Goal: Task Accomplishment & Management: Manage account settings

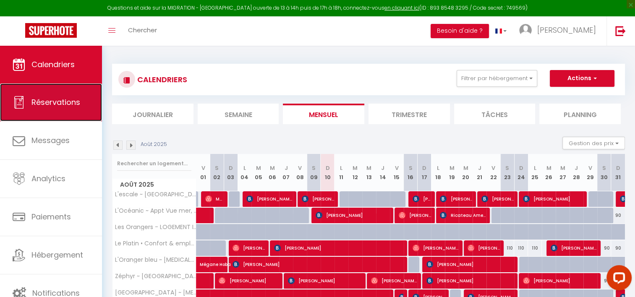
click at [58, 102] on span "Réservations" at bounding box center [55, 102] width 49 height 10
select select "not_cancelled"
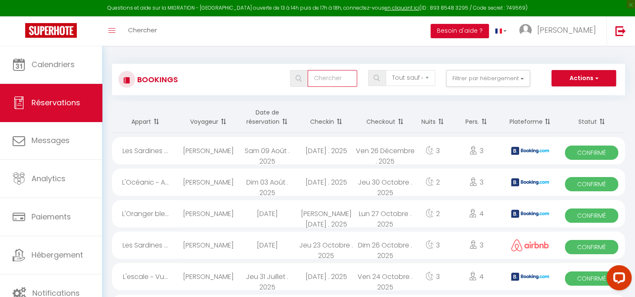
click at [325, 80] on input "text" at bounding box center [331, 78] width 49 height 17
type input "elisei"
select select
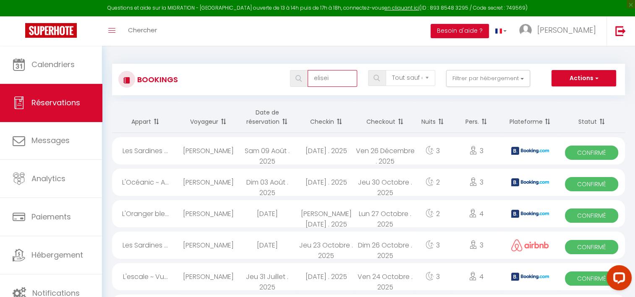
select select
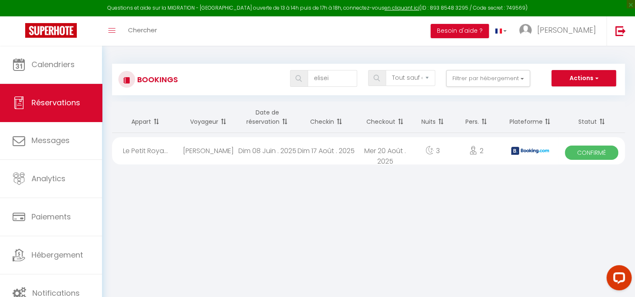
click at [217, 142] on div "[PERSON_NAME]" at bounding box center [208, 150] width 59 height 27
select select "OK"
select select "KO"
select select "0"
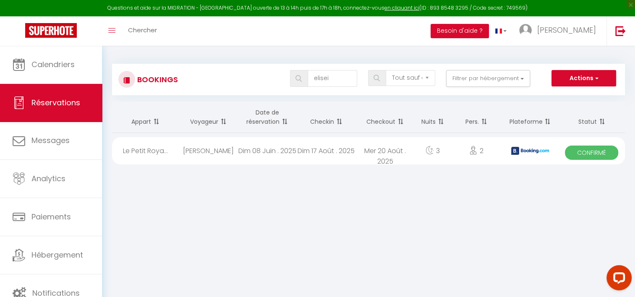
select select "1"
select select
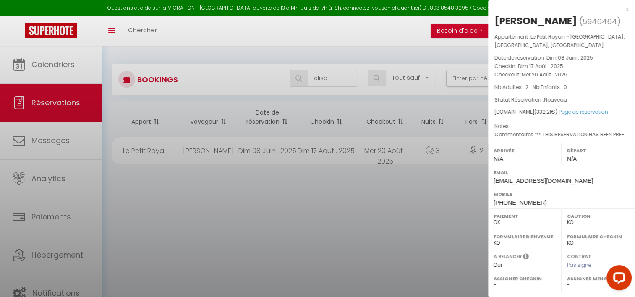
select select "37577"
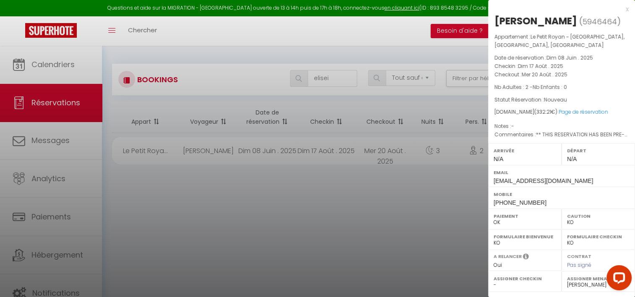
scroll to position [113, 0]
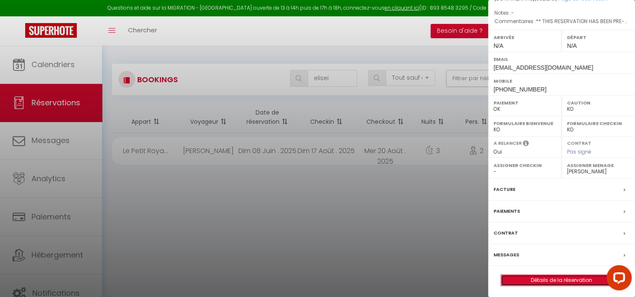
click at [535, 276] on link "Détails de la réservation" at bounding box center [561, 280] width 121 height 11
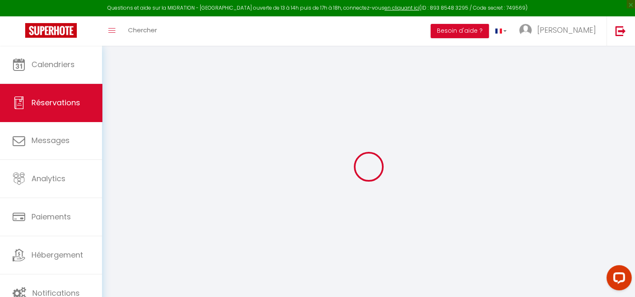
select select
checkbox input "false"
type textarea "** THIS RESERVATION HAS BEEN PRE-PAID ** BOOKING NOTE : Payment charge is EUR 4…"
type input "30"
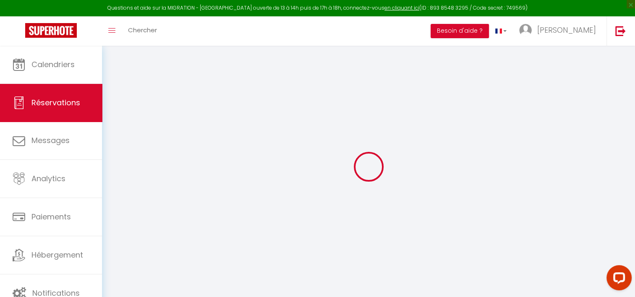
type input "14.39"
select select
checkbox input "false"
select select
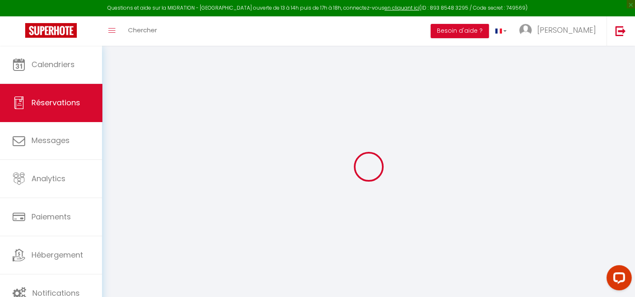
select select
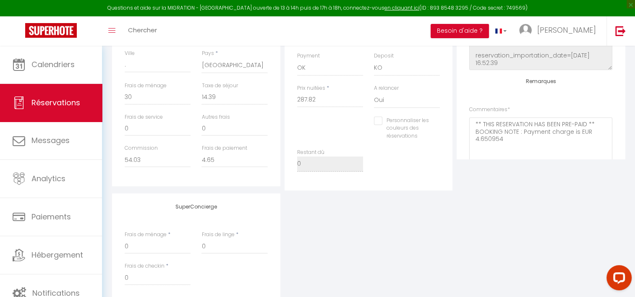
scroll to position [99, 0]
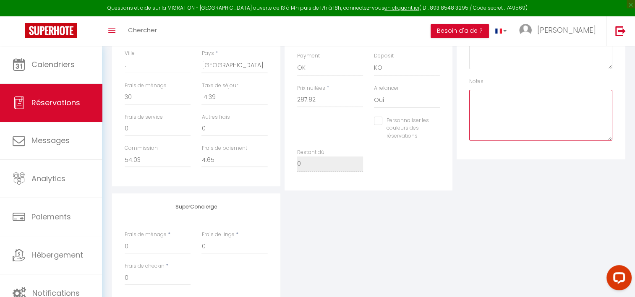
click at [501, 102] on textarea at bounding box center [540, 115] width 143 height 51
type textarea "l"
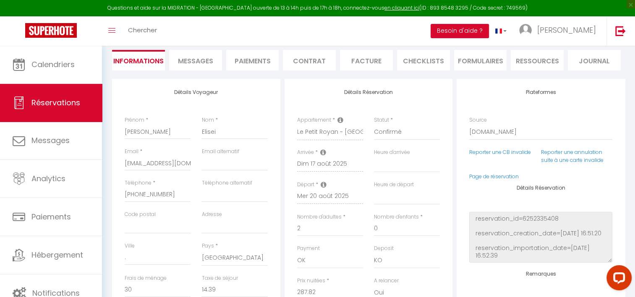
scroll to position [0, 0]
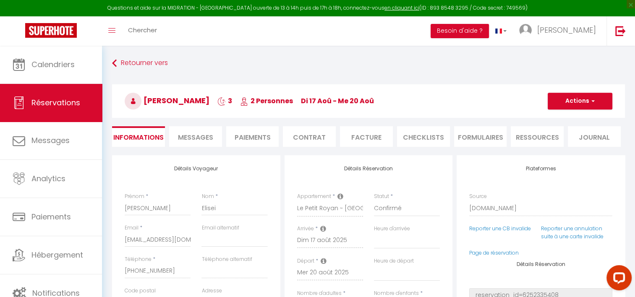
type textarea "Linge ok ( à payer )"
click at [586, 99] on button "Actions" at bounding box center [579, 101] width 65 height 17
click at [553, 120] on link "Enregistrer" at bounding box center [571, 119] width 66 height 11
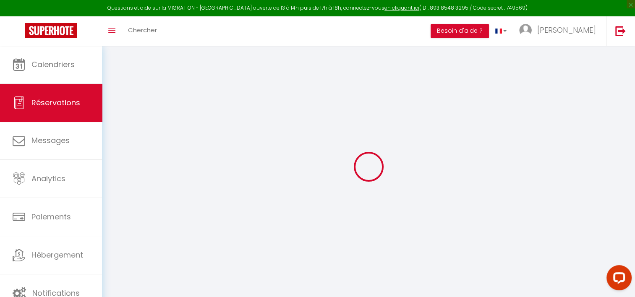
select select "not_cancelled"
